Goal: Task Accomplishment & Management: Manage account settings

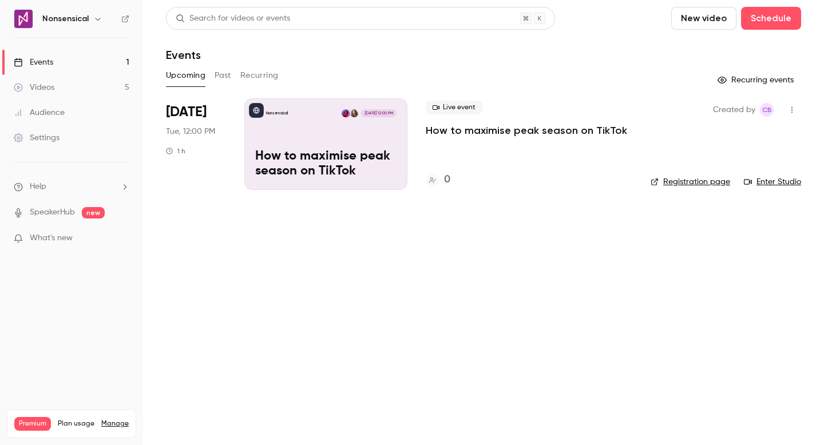
click at [260, 74] on button "Recurring" at bounding box center [259, 75] width 38 height 18
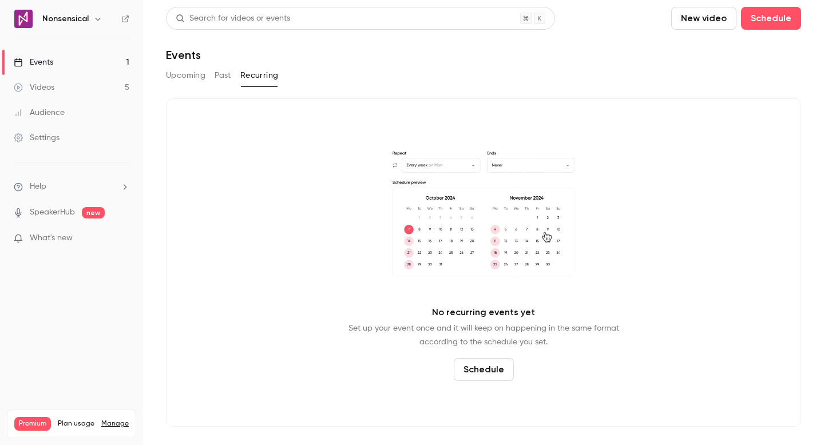
click at [219, 70] on button "Past" at bounding box center [223, 75] width 17 height 18
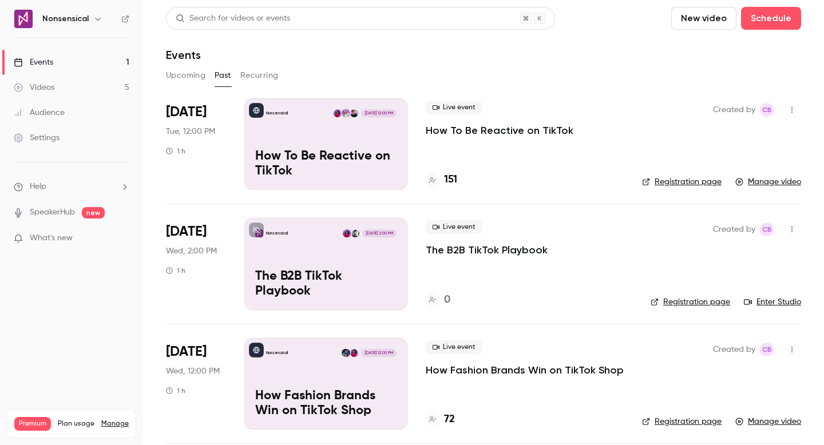
click at [189, 73] on button "Upcoming" at bounding box center [185, 75] width 39 height 18
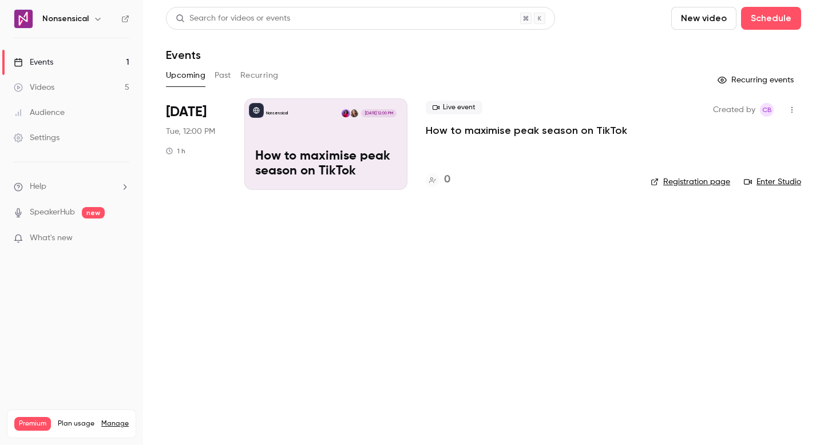
click at [480, 156] on div "Live event How to maximise peak season on TikTok 0" at bounding box center [529, 144] width 207 height 92
click at [334, 144] on div "Nonsensical [DATE] 12:00 PM How to maximise peak season on TikTok" at bounding box center [325, 144] width 163 height 92
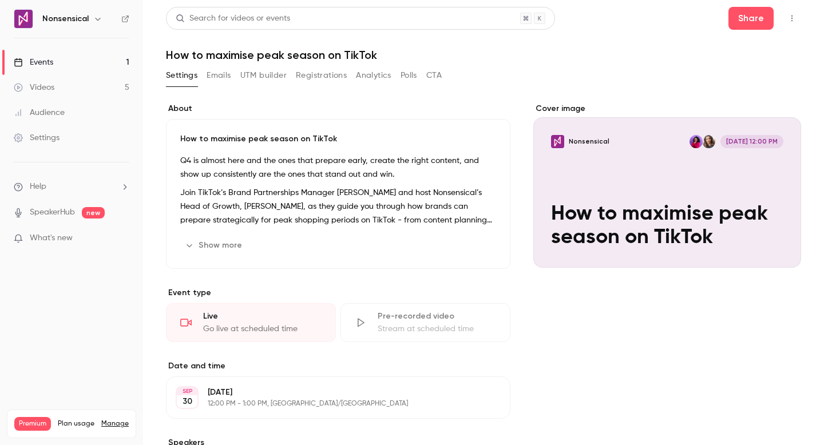
click at [310, 82] on button "Registrations" at bounding box center [321, 75] width 51 height 18
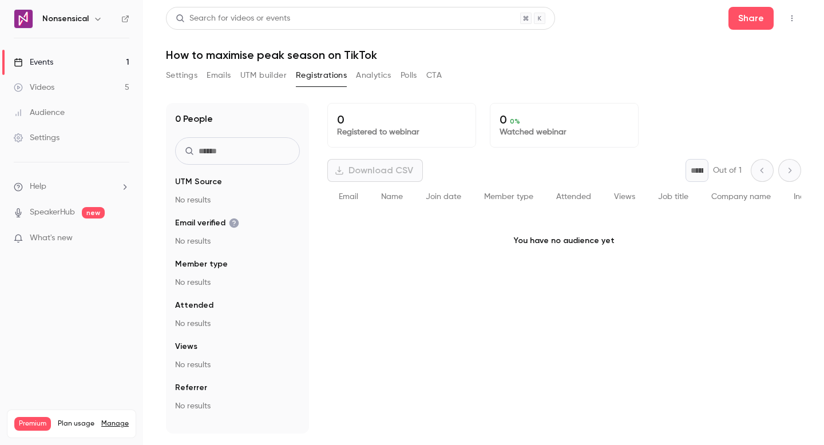
click at [267, 81] on button "UTM builder" at bounding box center [263, 75] width 46 height 18
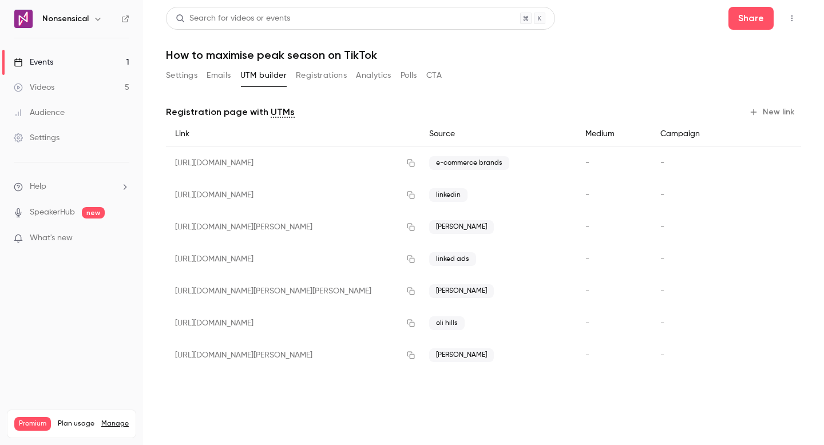
click at [326, 75] on button "Registrations" at bounding box center [321, 75] width 51 height 18
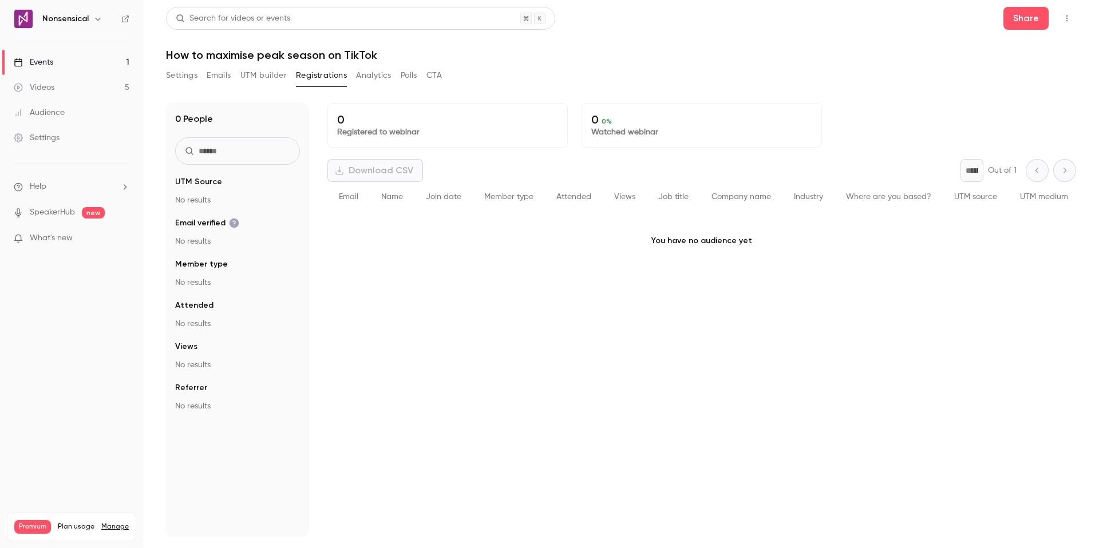
click at [103, 83] on link "Videos 5" at bounding box center [71, 87] width 143 height 25
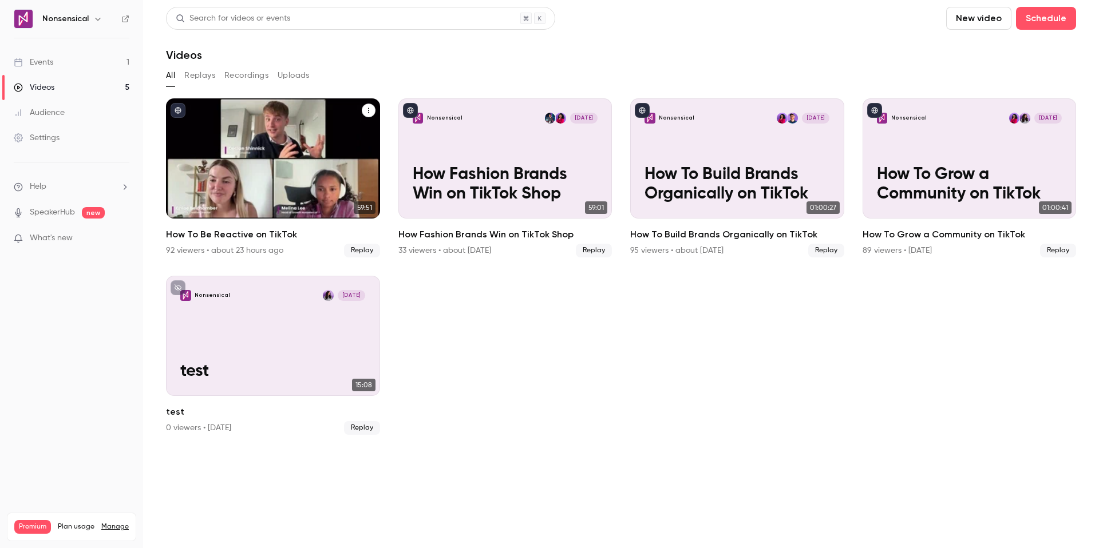
click at [369, 110] on icon "How To Be Reactive on TikTok" at bounding box center [368, 110] width 7 height 7
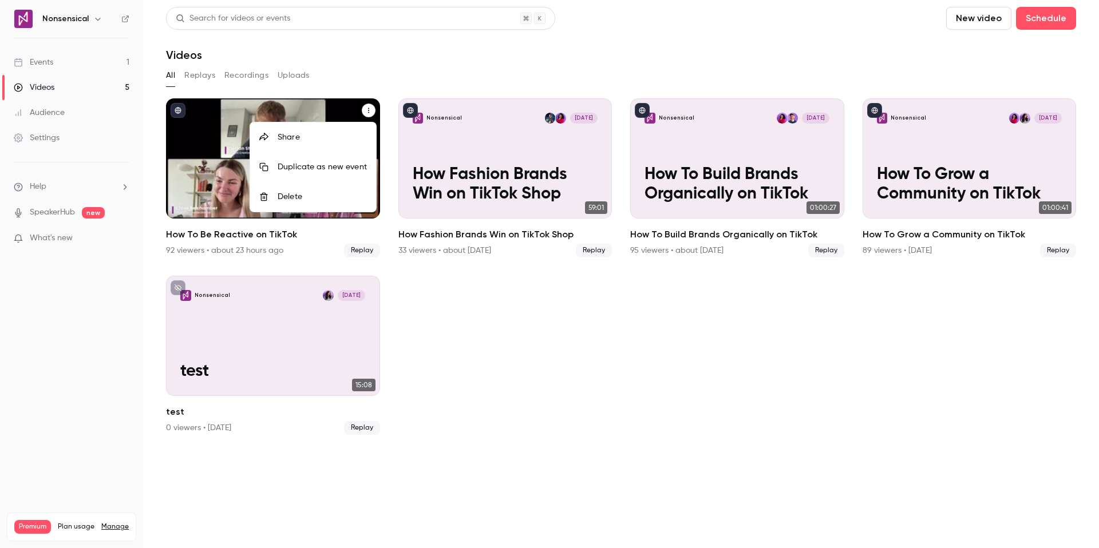
click at [369, 110] on div at bounding box center [549, 274] width 1099 height 548
